Goal: Navigation & Orientation: Find specific page/section

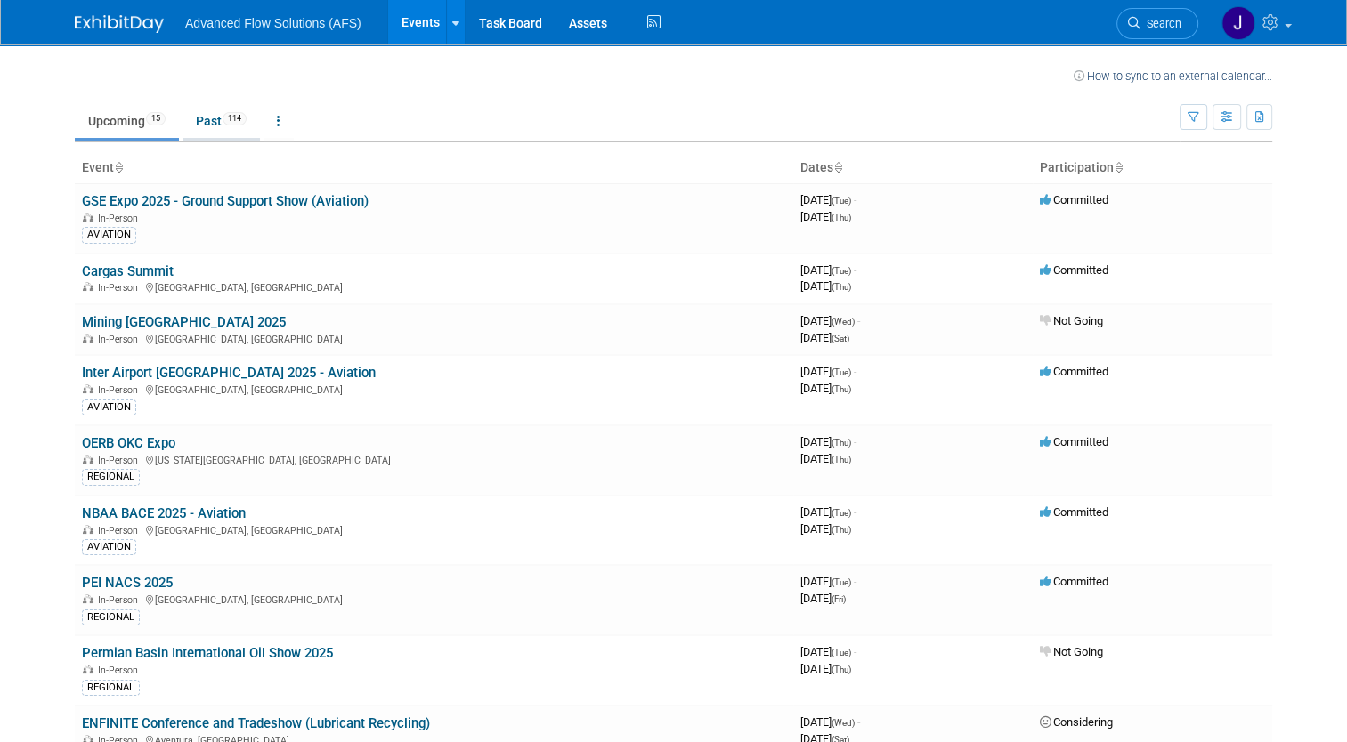
click at [192, 123] on link "Past 114" at bounding box center [221, 121] width 77 height 34
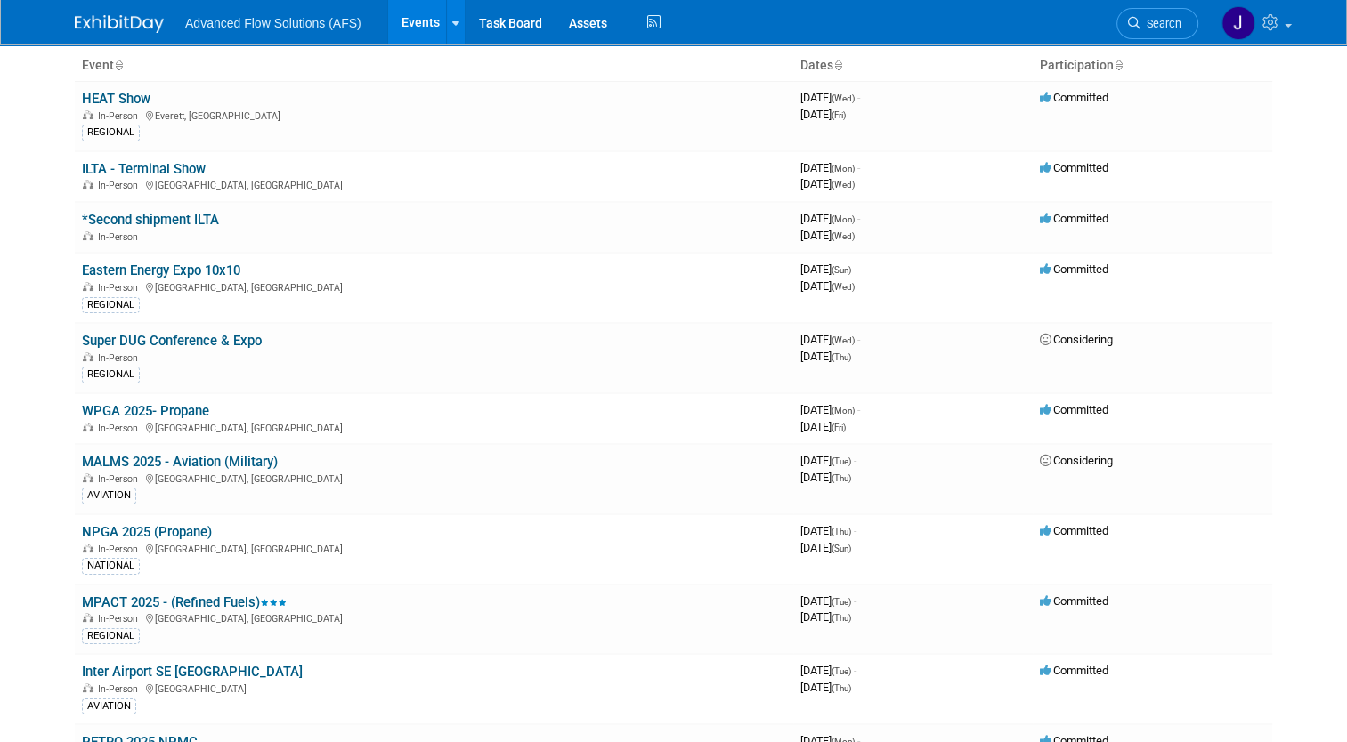
scroll to position [105, 0]
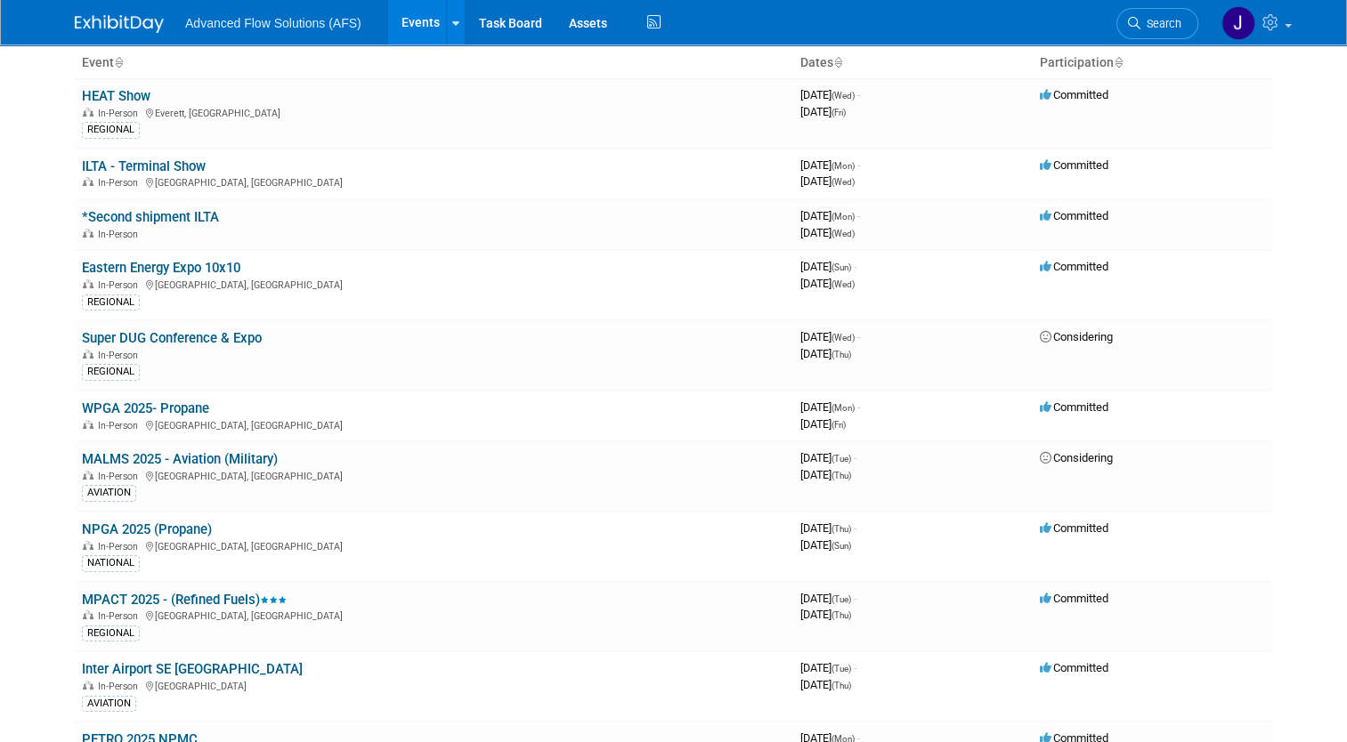
drag, startPoint x: 239, startPoint y: 314, endPoint x: 36, endPoint y: 421, distance: 230.2
click at [36, 421] on body "Advanced Flow Solutions (AFS) Events Recently Viewed Events: PEI NACS 2025 Chic…" at bounding box center [673, 266] width 1347 height 742
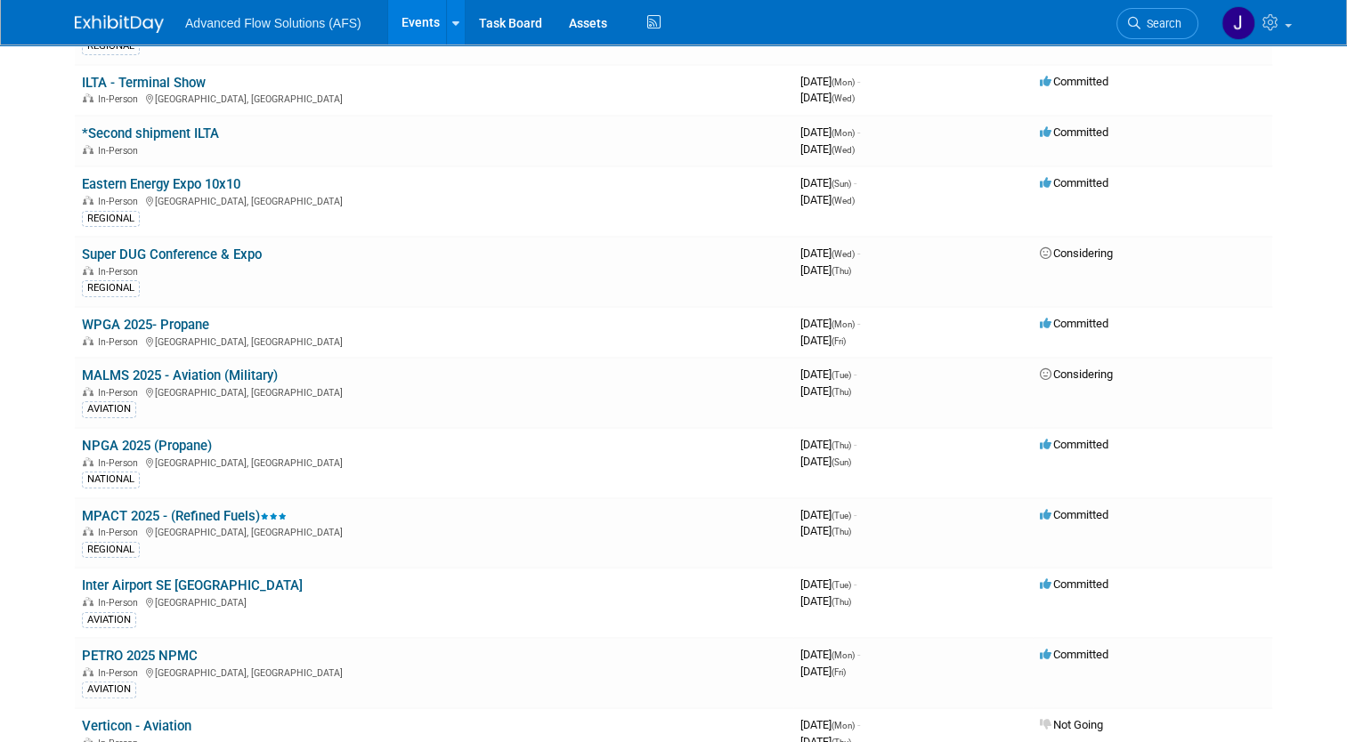
scroll to position [0, 0]
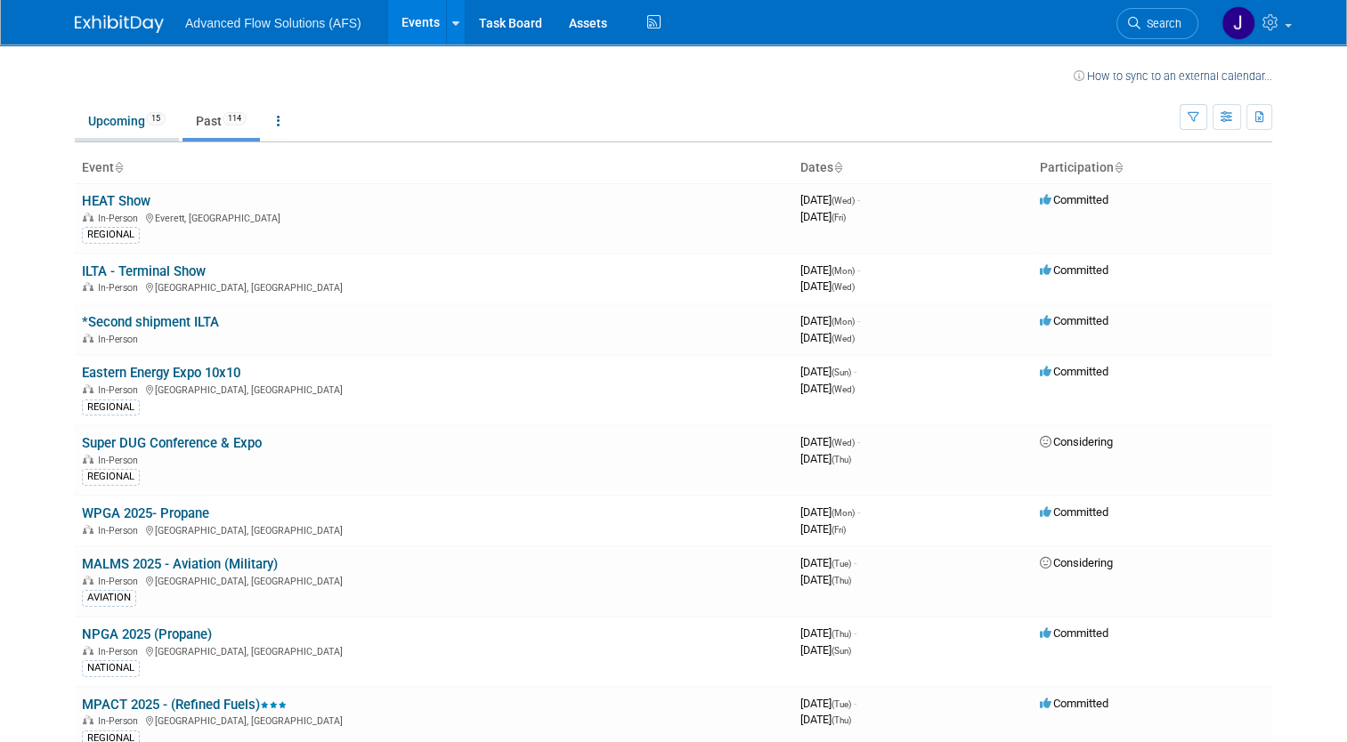
click at [103, 121] on link "Upcoming 15" at bounding box center [127, 121] width 104 height 34
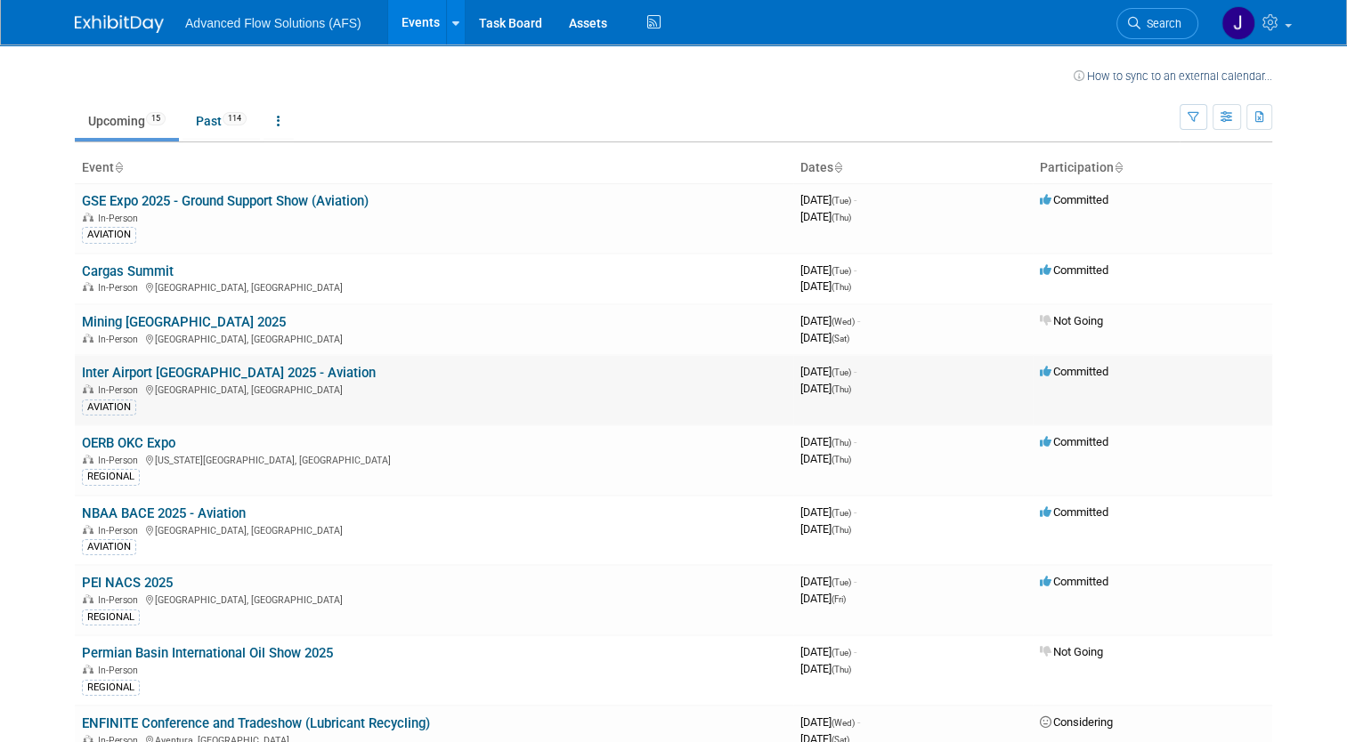
click at [118, 378] on link "Inter Airport [GEOGRAPHIC_DATA] 2025 - Aviation" at bounding box center [229, 373] width 294 height 16
